Goal: Communication & Community: Share content

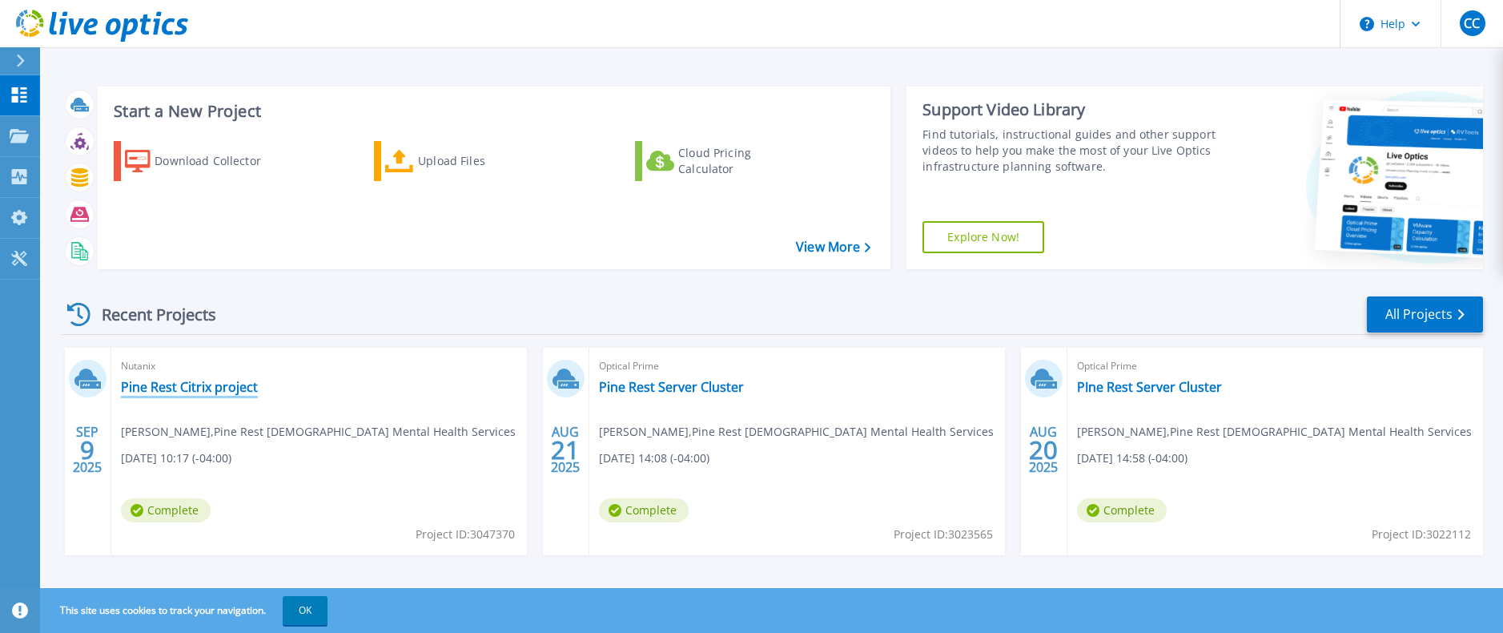
click at [198, 388] on link "Pine Rest Citrix project" at bounding box center [189, 387] width 137 height 16
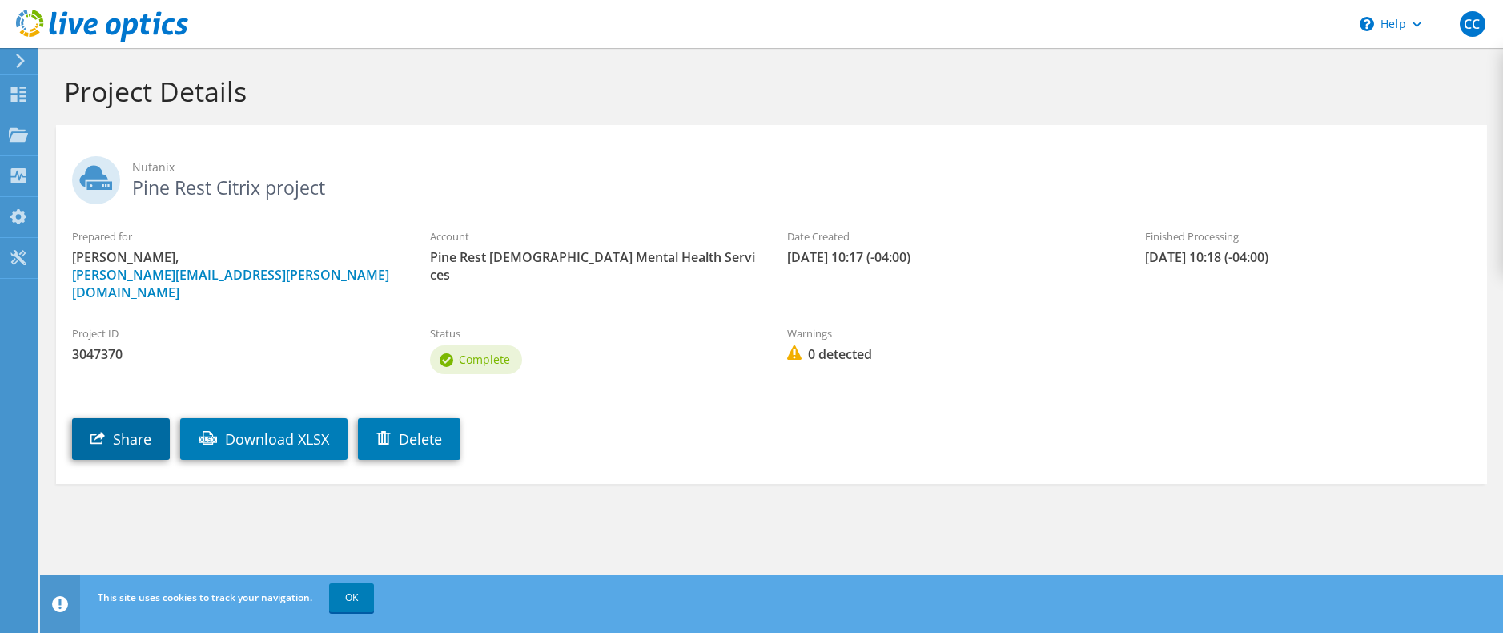
click at [127, 420] on link "Share" at bounding box center [121, 439] width 98 height 42
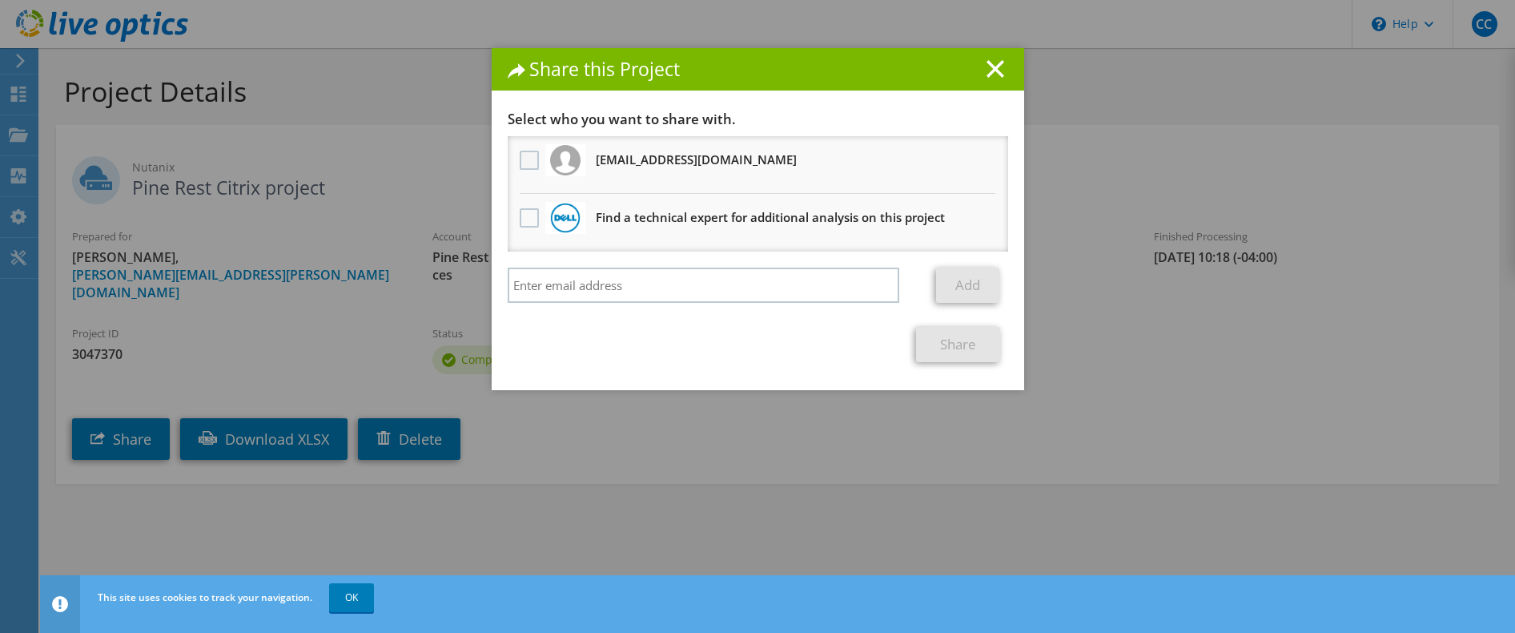
click at [521, 160] on label at bounding box center [531, 160] width 23 height 19
click at [0, 0] on input "checkbox" at bounding box center [0, 0] width 0 height 0
click at [937, 343] on link "Share" at bounding box center [958, 344] width 84 height 35
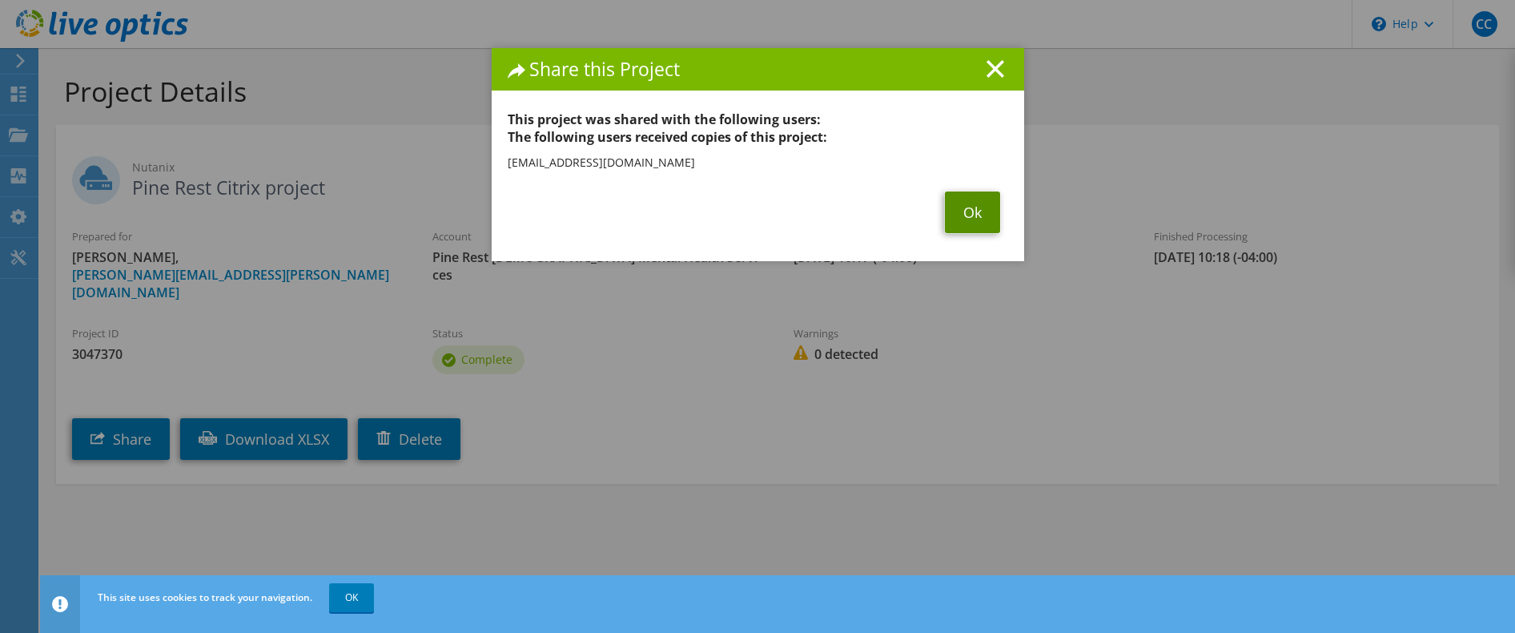
click at [968, 208] on link "Ok" at bounding box center [972, 212] width 55 height 42
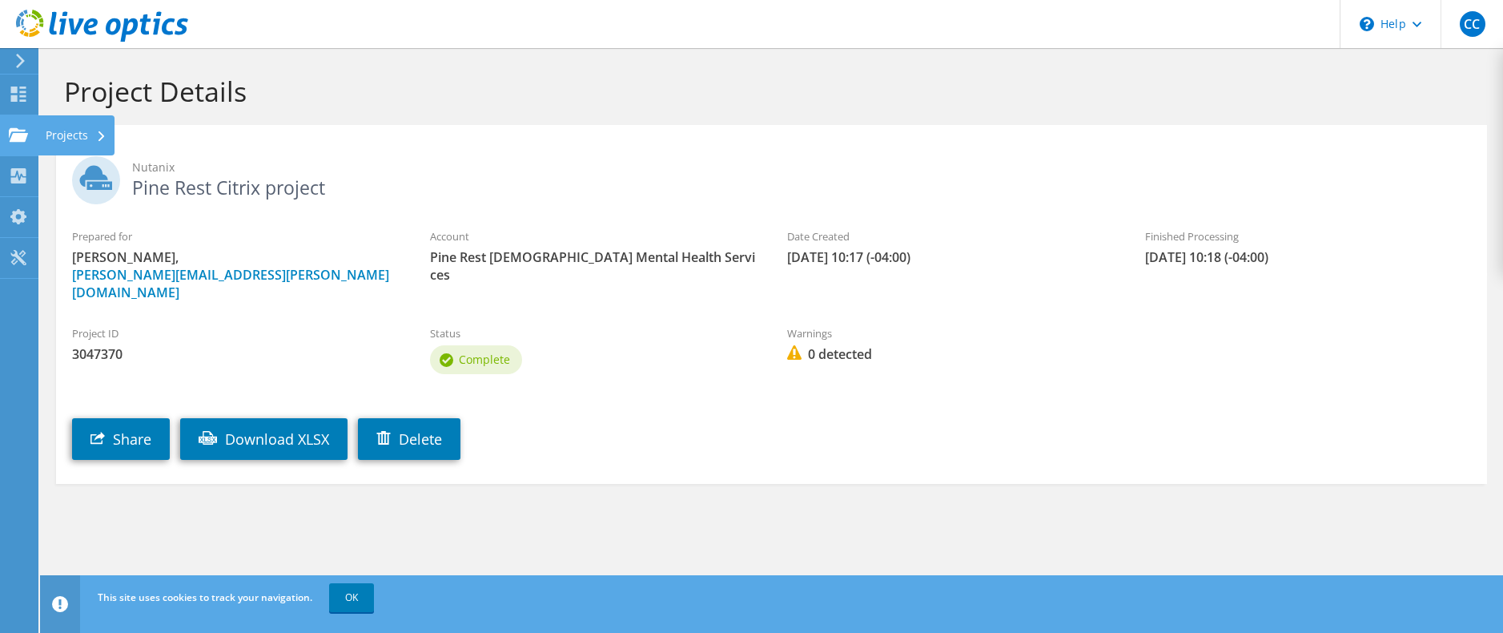
click at [23, 140] on use at bounding box center [18, 134] width 19 height 14
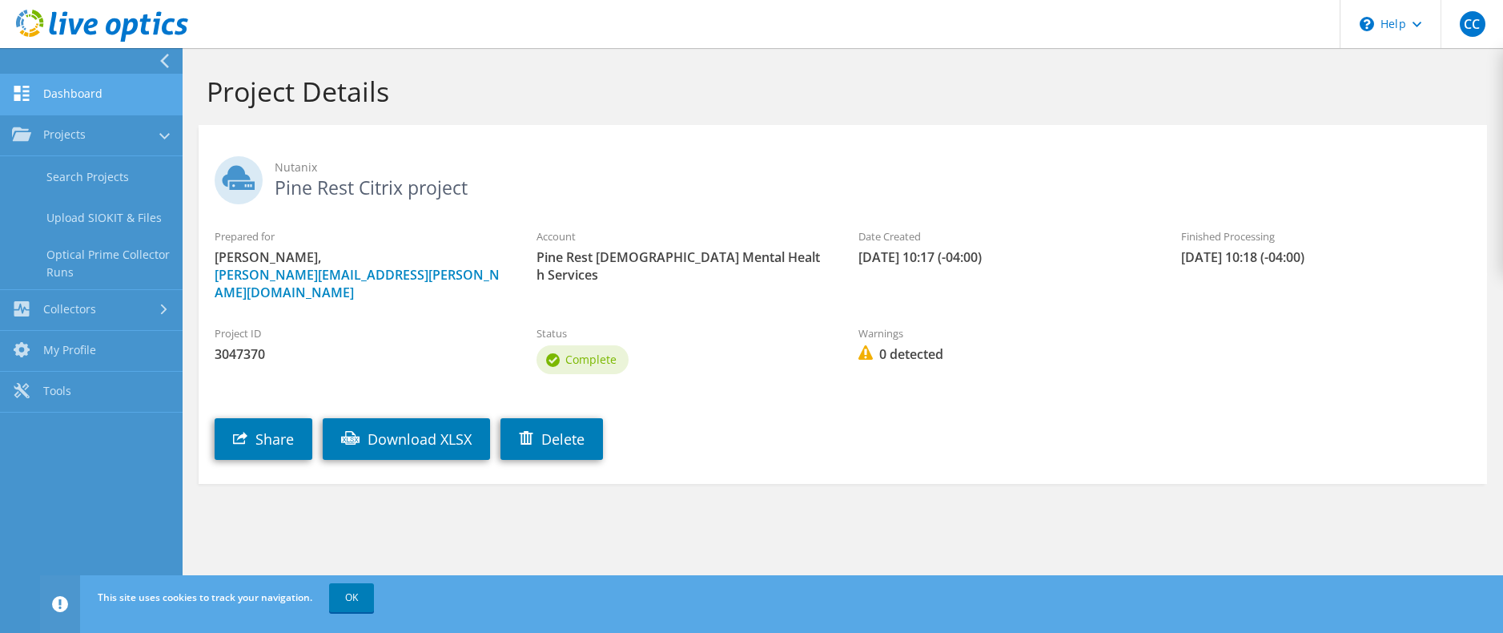
click at [80, 94] on link "Dashboard" at bounding box center [91, 94] width 183 height 41
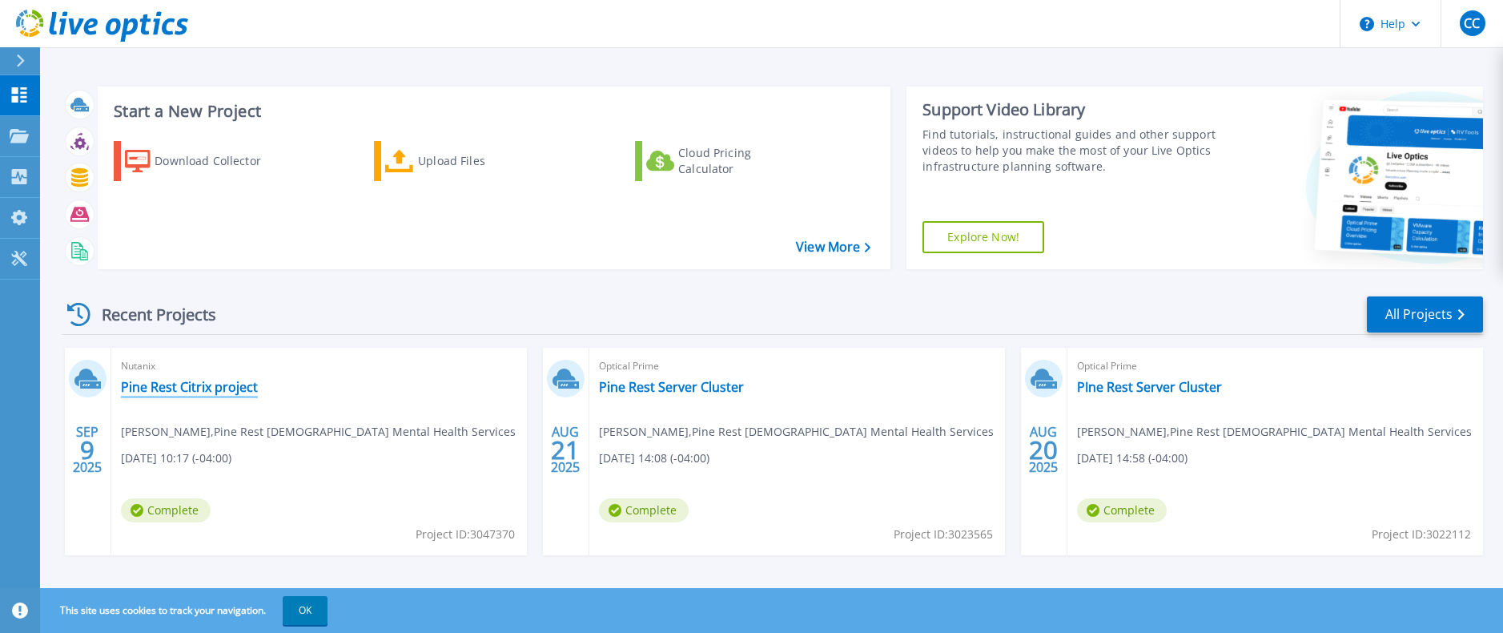
click at [187, 380] on link "Pine Rest Citrix project" at bounding box center [189, 387] width 137 height 16
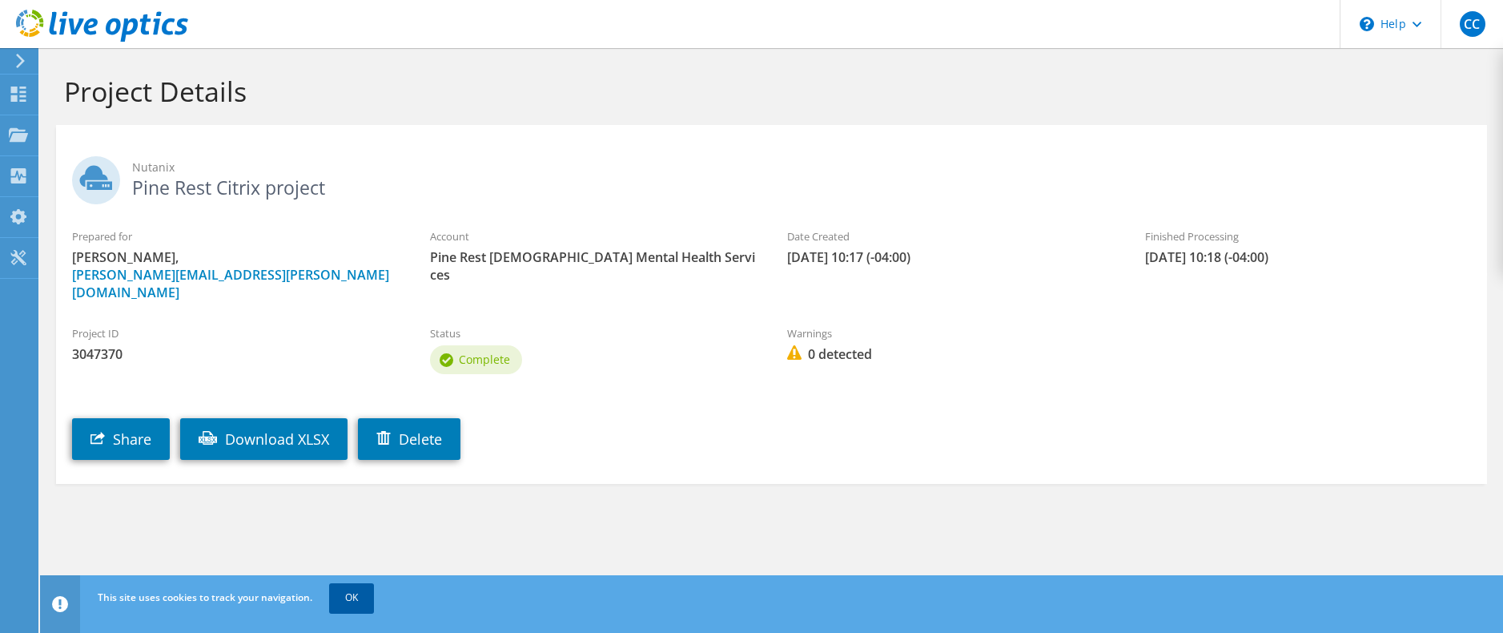
click at [352, 591] on link "OK" at bounding box center [351, 597] width 45 height 29
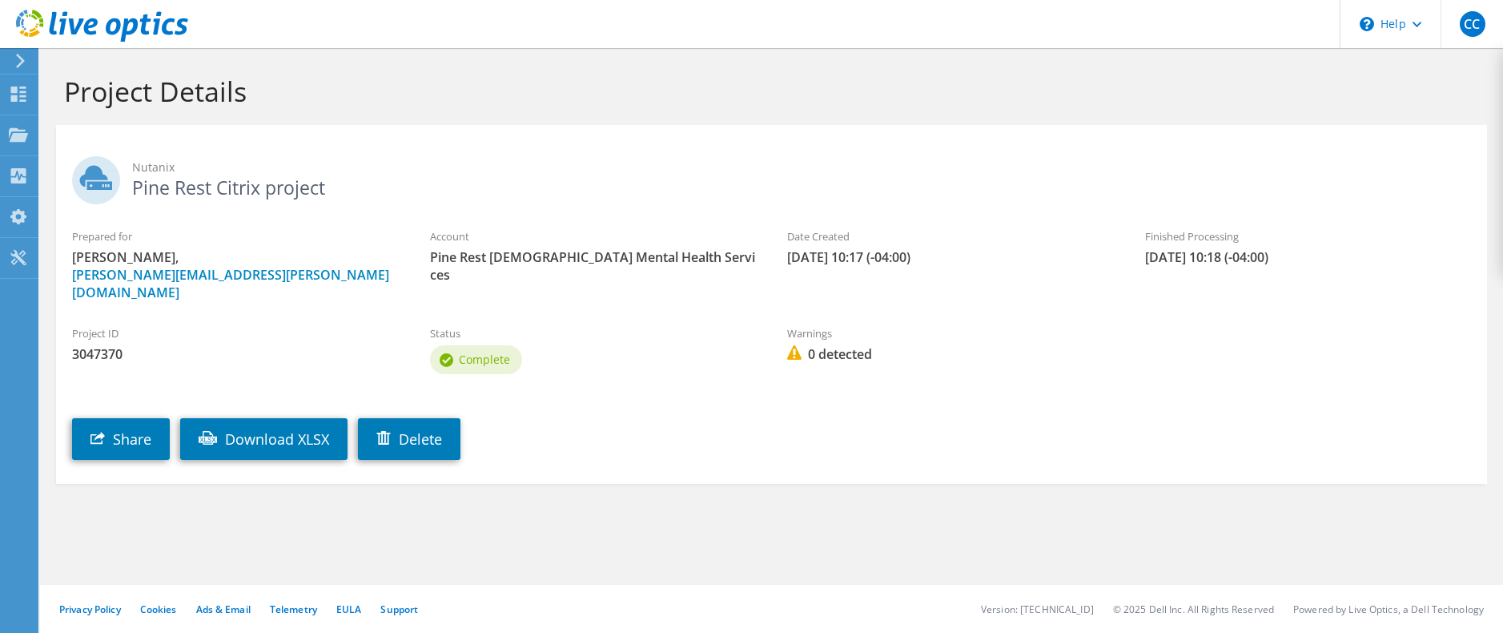
click at [19, 61] on icon at bounding box center [20, 61] width 12 height 14
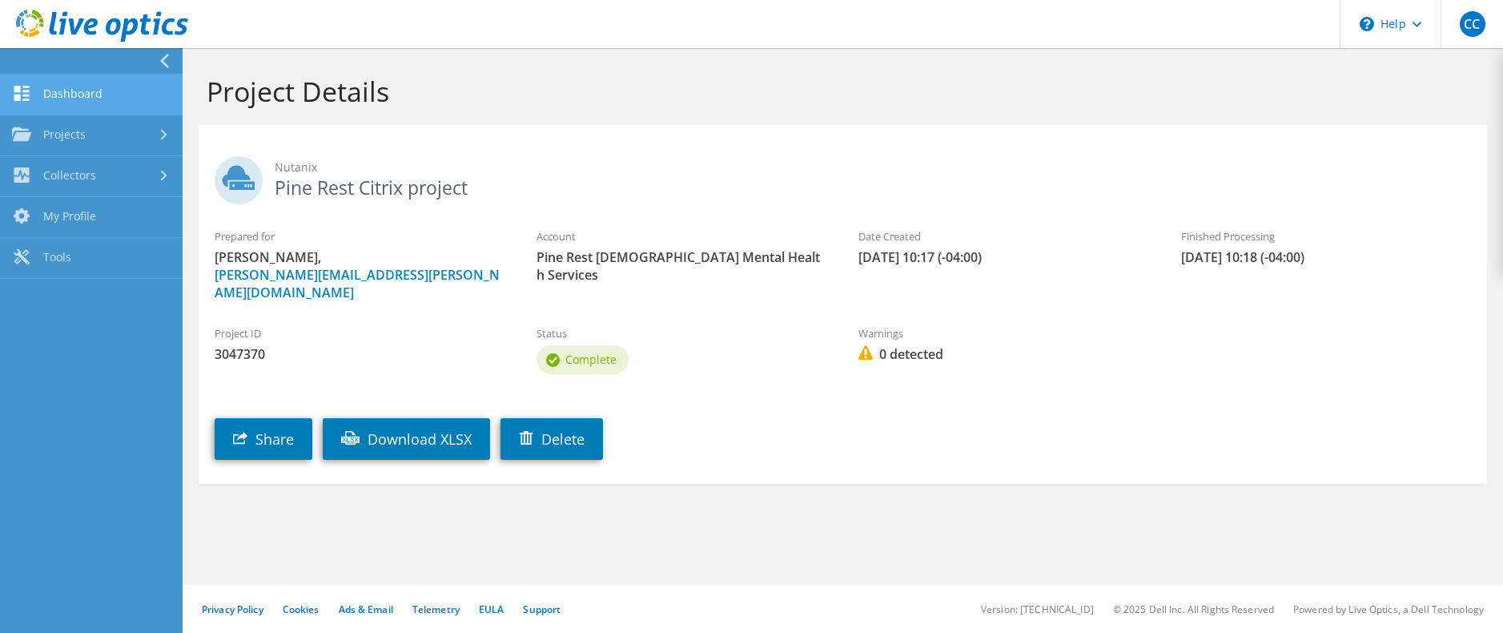
click at [72, 99] on link "Dashboard" at bounding box center [91, 94] width 183 height 41
